Goal: Information Seeking & Learning: Learn about a topic

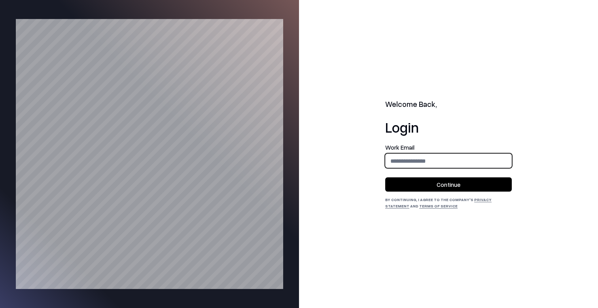
click at [395, 157] on input "email" at bounding box center [449, 160] width 126 height 15
type input "**********"
click at [451, 183] on button "Continue" at bounding box center [448, 184] width 127 height 14
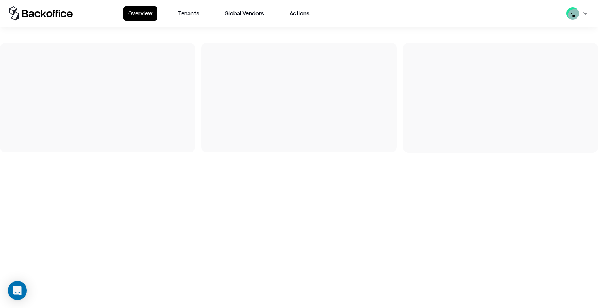
click at [204, 22] on div "Overview Tenants Global Vendors Actions" at bounding box center [299, 13] width 598 height 27
click at [200, 20] on button "Tenants" at bounding box center [188, 13] width 31 height 14
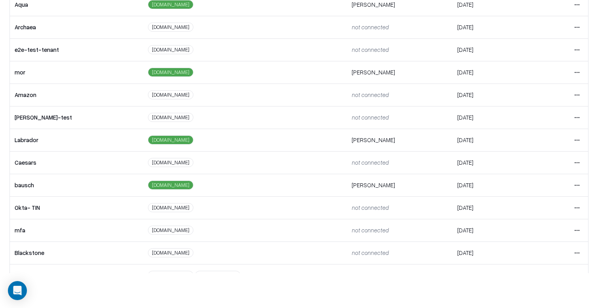
scroll to position [125, 0]
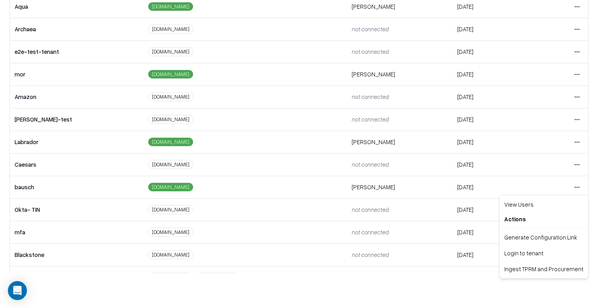
click at [576, 184] on html "Overview Tenants Global Vendors Actions Tenants Add Tenant Tenant name Domain A…" at bounding box center [299, 119] width 598 height 308
click at [511, 256] on div "Login to tenant" at bounding box center [543, 253] width 85 height 16
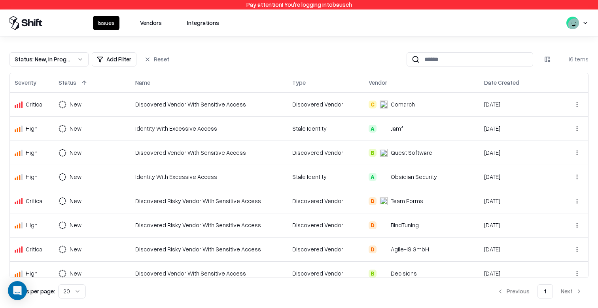
click at [145, 24] on button "Vendors" at bounding box center [150, 23] width 31 height 14
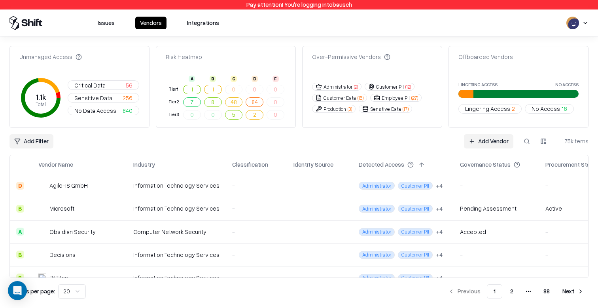
click at [78, 164] on button at bounding box center [80, 164] width 9 height 9
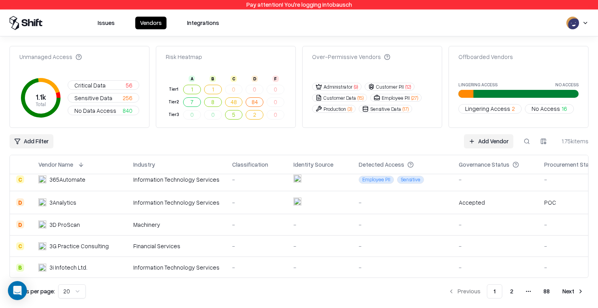
scroll to position [338, 0]
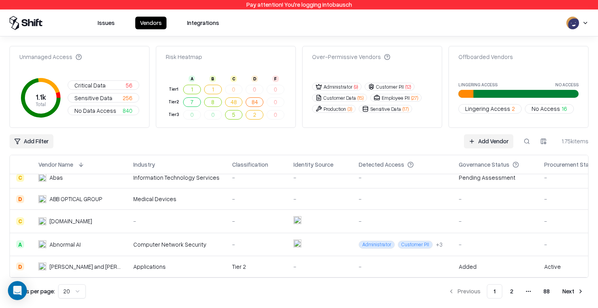
click at [572, 292] on button "Next" at bounding box center [573, 291] width 31 height 14
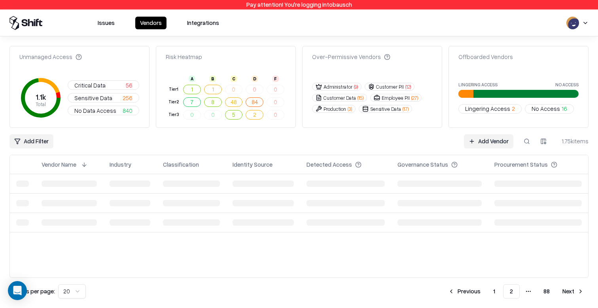
scroll to position [0, 0]
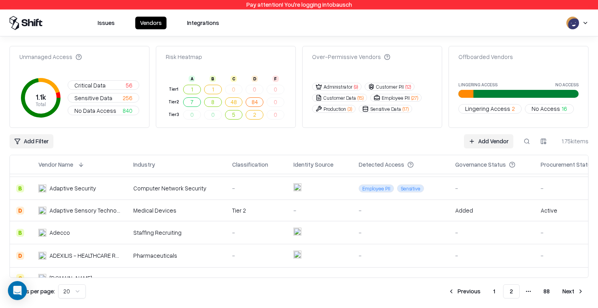
scroll to position [339, 0]
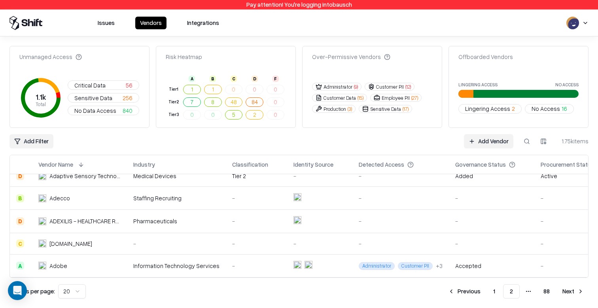
click at [570, 293] on button "Next" at bounding box center [573, 291] width 31 height 14
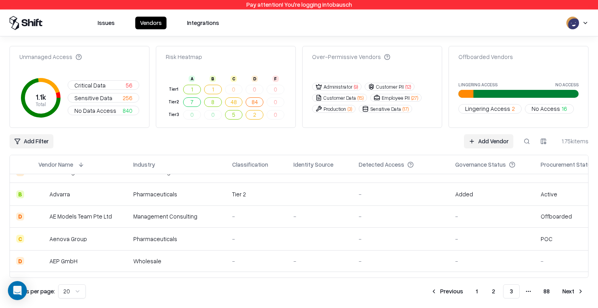
scroll to position [336, 0]
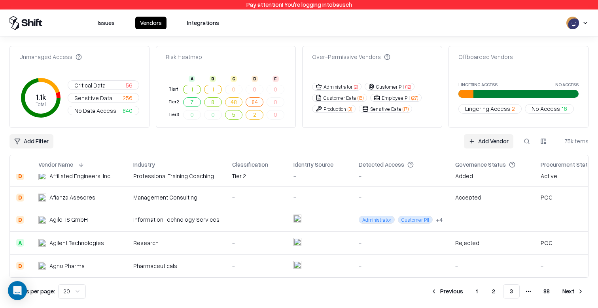
click at [566, 287] on button "Next" at bounding box center [573, 291] width 31 height 14
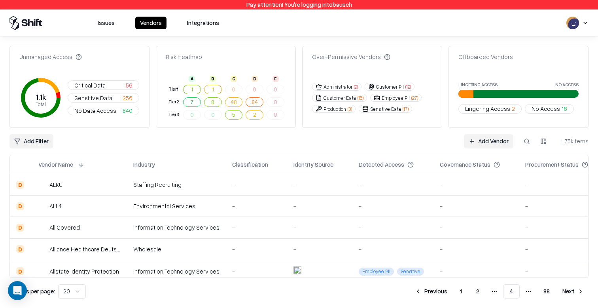
scroll to position [336, 0]
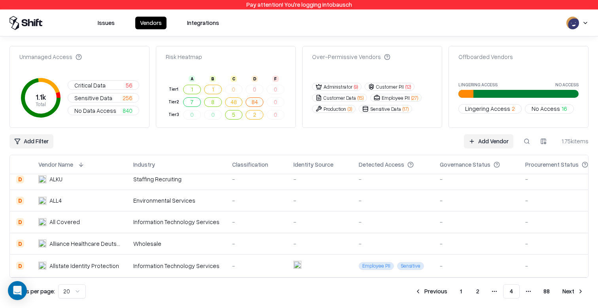
click at [119, 215] on td "All Covered" at bounding box center [79, 221] width 95 height 21
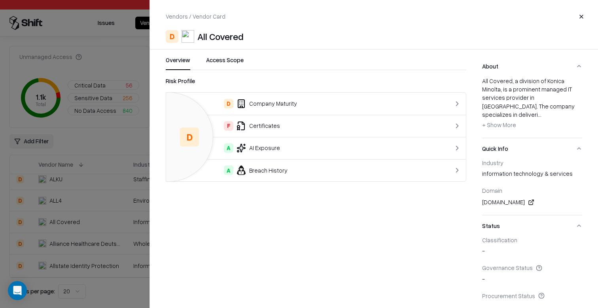
click at [76, 213] on div at bounding box center [299, 154] width 598 height 308
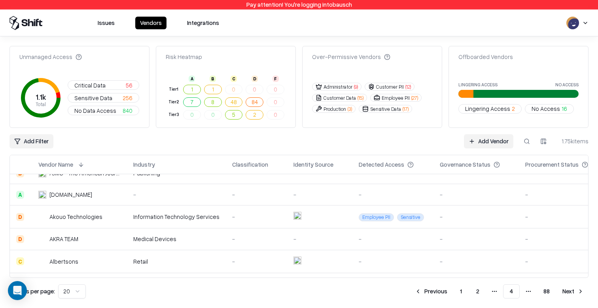
scroll to position [146, 0]
click at [570, 290] on button "Next" at bounding box center [573, 291] width 31 height 14
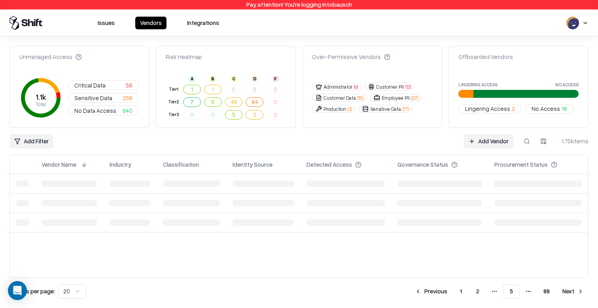
scroll to position [0, 0]
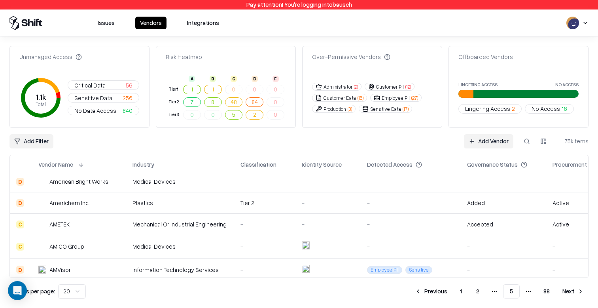
scroll to position [331, 0]
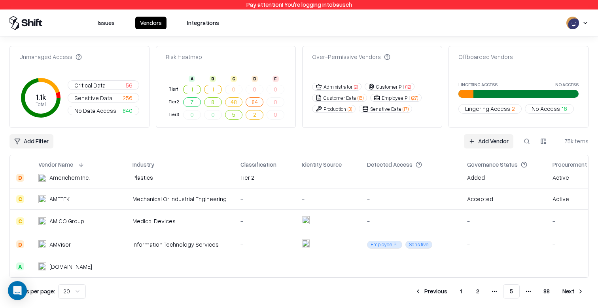
click at [566, 294] on button "Next" at bounding box center [573, 291] width 31 height 14
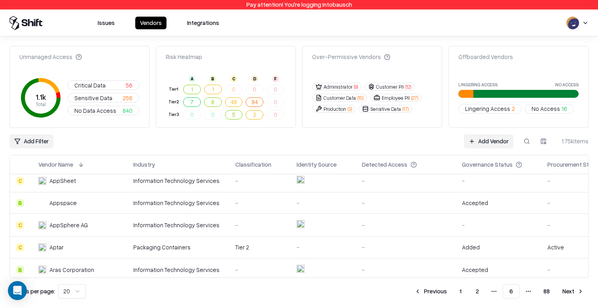
scroll to position [343, 0]
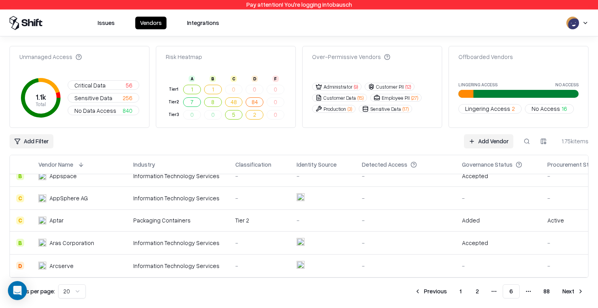
click at [570, 282] on div "Unmanaged Access 1.1k Total Critical Data 56 Sensitive Data 256 No Data Access …" at bounding box center [298, 172] width 579 height 252
click at [570, 288] on button "Next" at bounding box center [573, 291] width 31 height 14
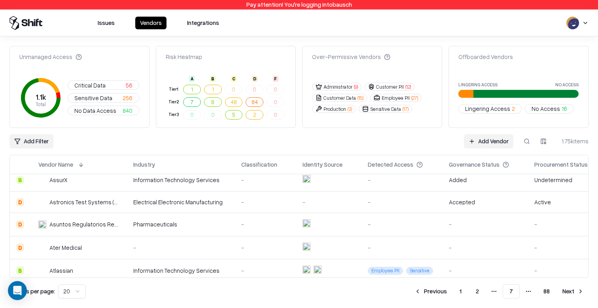
scroll to position [339, 0]
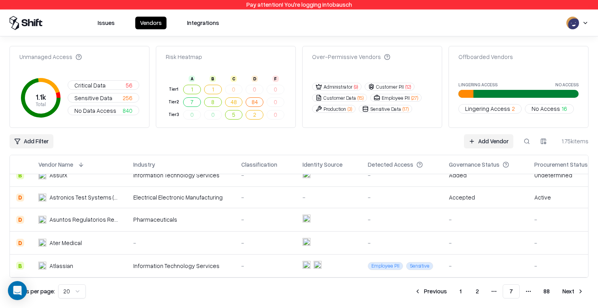
click at [566, 294] on button "Next" at bounding box center [573, 291] width 31 height 14
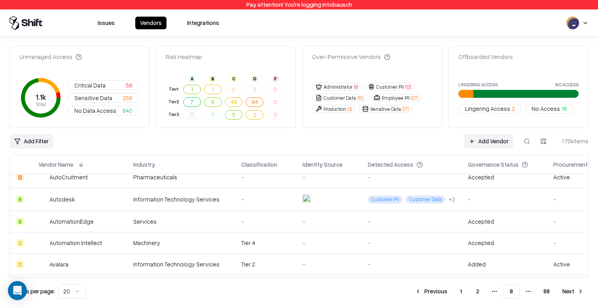
scroll to position [336, 0]
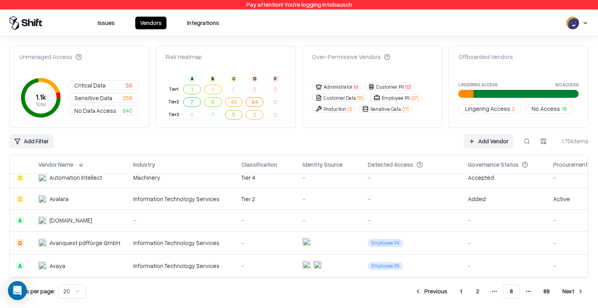
click at [566, 295] on button "Next" at bounding box center [573, 291] width 31 height 14
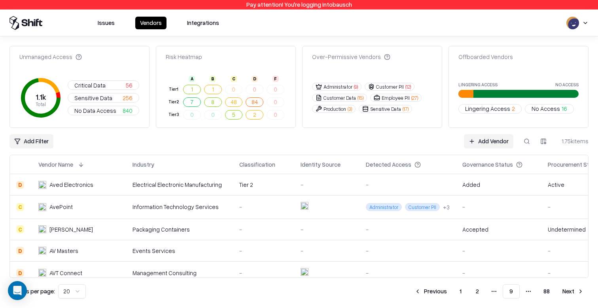
click at [74, 290] on html "Pay attention! You're logging into bausch Issues Vendors Integrations Unmanaged…" at bounding box center [299, 154] width 598 height 308
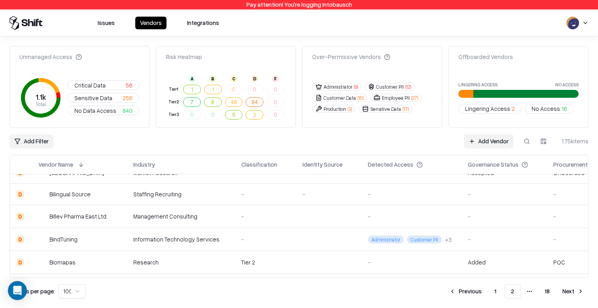
scroll to position [2100, 0]
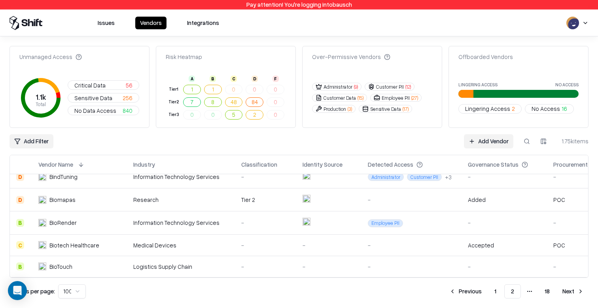
click at [580, 292] on button "Next" at bounding box center [573, 291] width 31 height 14
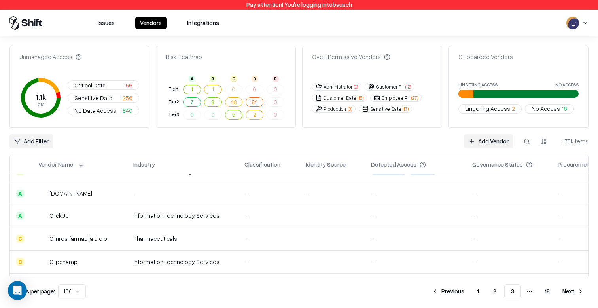
scroll to position [2111, 0]
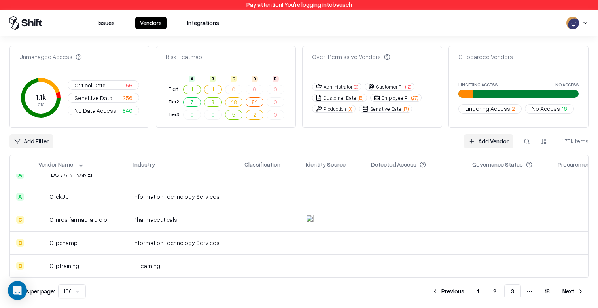
click at [576, 292] on button "Next" at bounding box center [573, 291] width 31 height 14
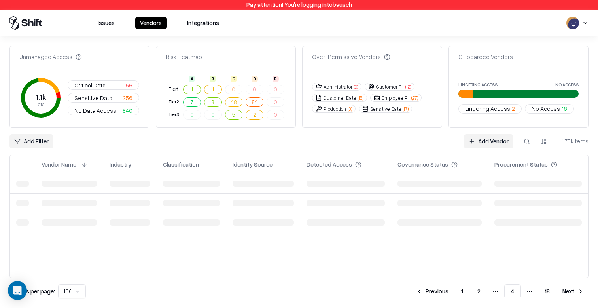
scroll to position [0, 0]
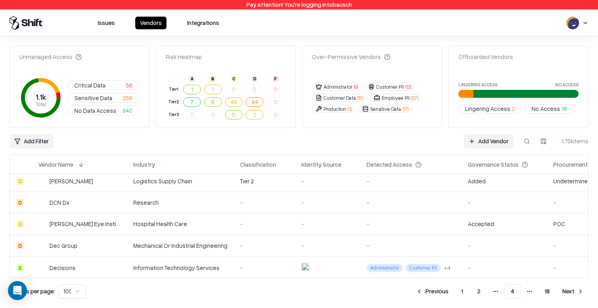
scroll to position [2096, 0]
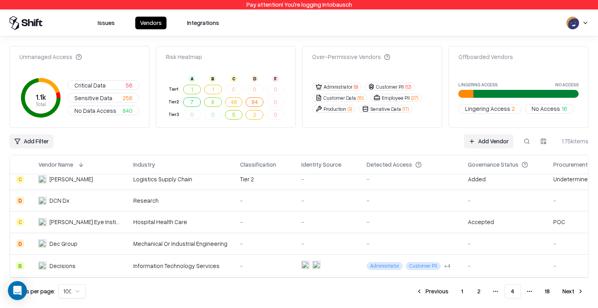
click at [572, 288] on button "Next" at bounding box center [573, 291] width 31 height 14
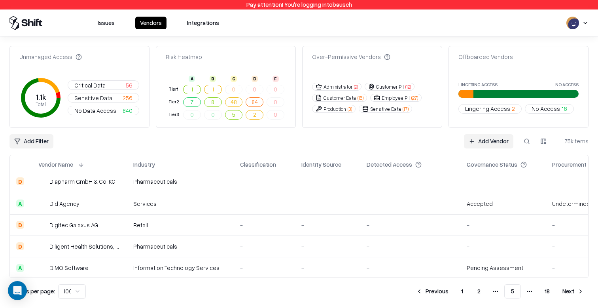
scroll to position [497, 0]
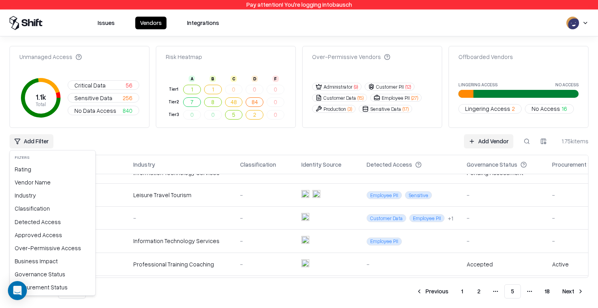
click at [28, 146] on html "Pay attention! You're logging into bausch Issues Vendors Integrations Unmanaged…" at bounding box center [299, 154] width 598 height 308
click at [59, 285] on div "Procurement Status" at bounding box center [52, 286] width 82 height 13
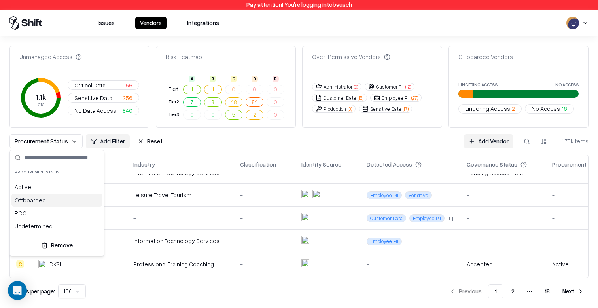
click at [184, 137] on html "Pay attention! You're logging into bausch Issues Vendors Integrations Unmanaged…" at bounding box center [299, 154] width 598 height 308
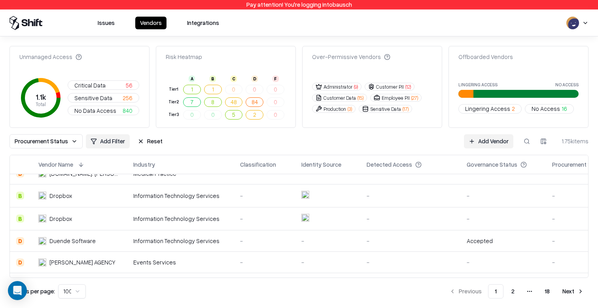
scroll to position [949, 0]
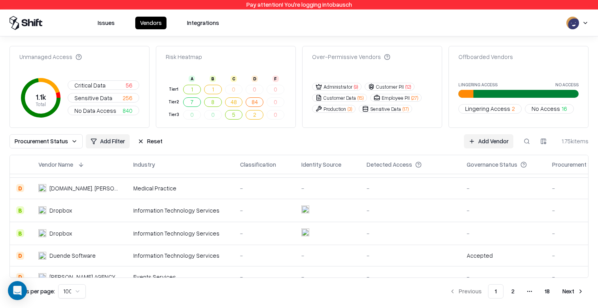
click at [78, 207] on div "Dropbox" at bounding box center [79, 210] width 82 height 8
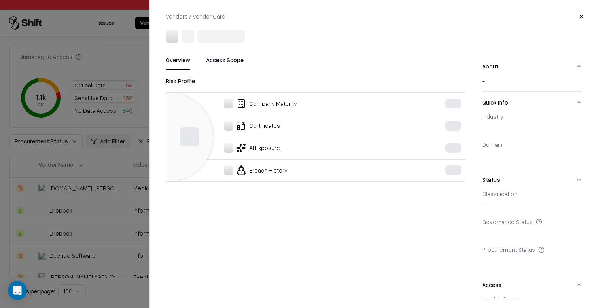
click at [72, 231] on div at bounding box center [299, 154] width 598 height 308
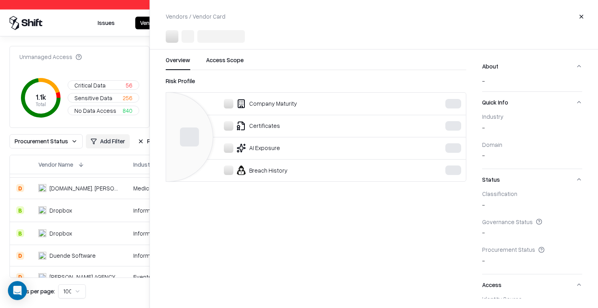
click at [72, 231] on html "Pay attention! You're logging into bausch Issues Vendors Integrations Unmanaged…" at bounding box center [299, 154] width 598 height 308
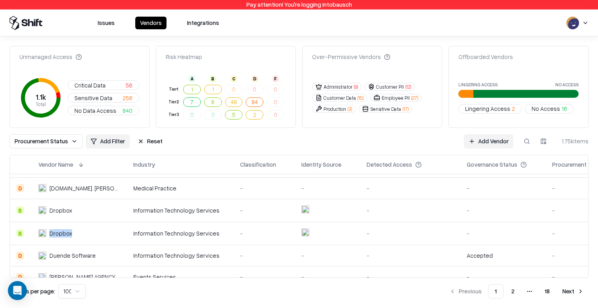
click at [72, 231] on div "Dropbox" at bounding box center [79, 233] width 82 height 8
